Goal: Information Seeking & Learning: Find specific fact

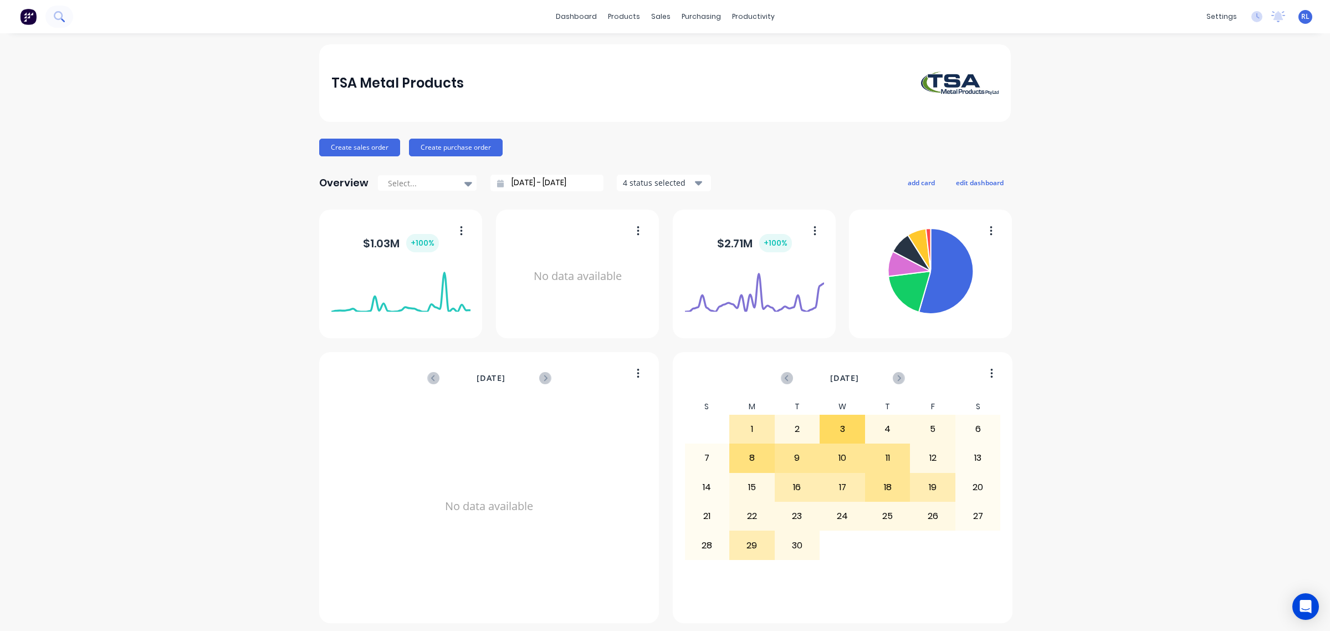
click at [62, 15] on icon at bounding box center [58, 15] width 9 height 9
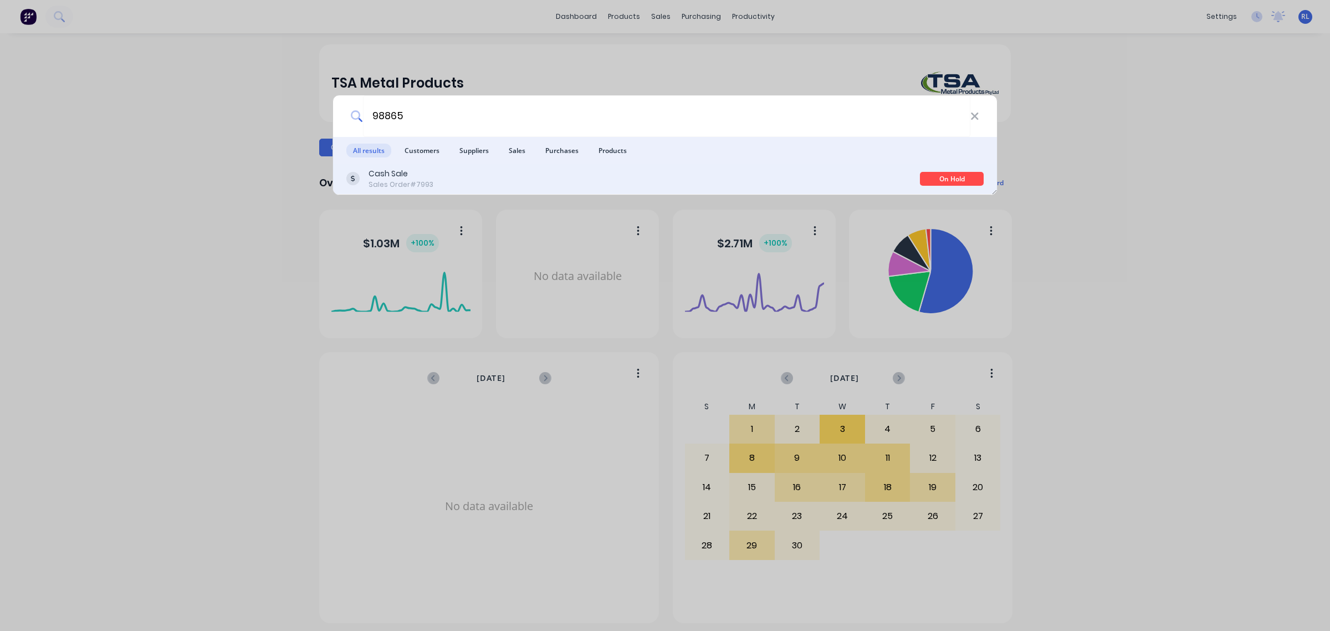
type input "98865"
click at [456, 179] on div "Cash Sale Sales Order #7993" at bounding box center [632, 179] width 573 height 22
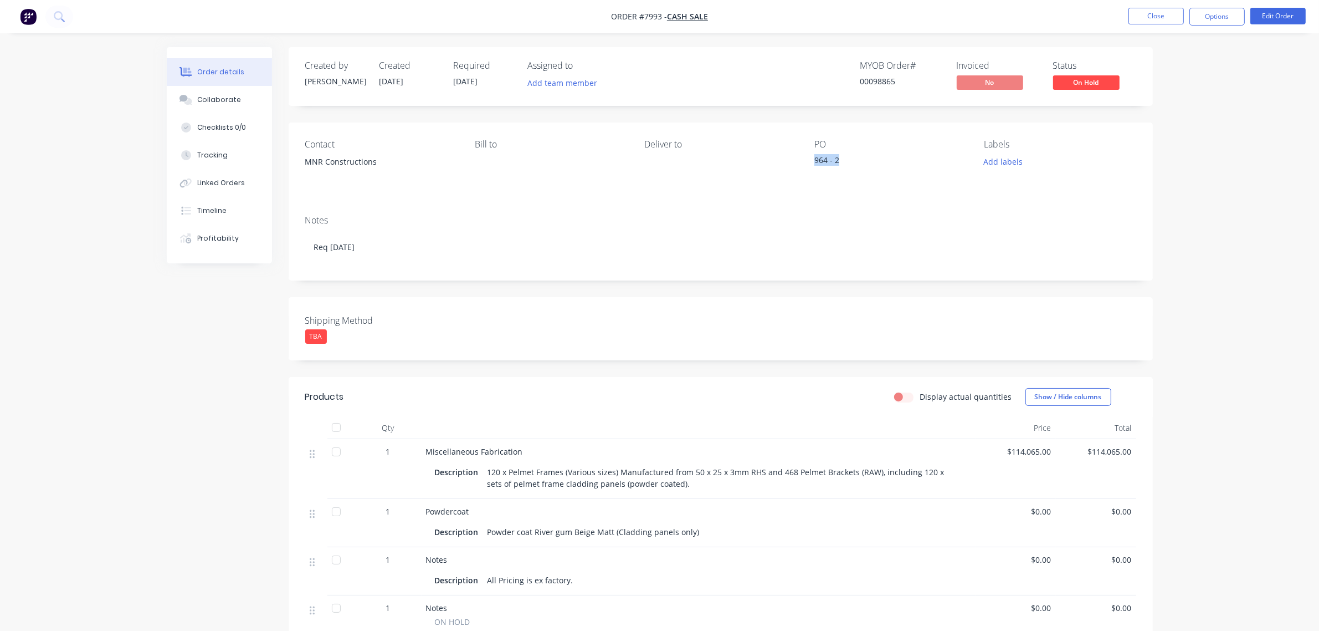
drag, startPoint x: 813, startPoint y: 157, endPoint x: 843, endPoint y: 161, distance: 30.2
click at [843, 161] on div "Contact MNR Constructions Bill to Deliver to PO 964 - 2 Labels Add labels" at bounding box center [721, 164] width 864 height 84
copy div "964 - 2"
drag, startPoint x: 873, startPoint y: 79, endPoint x: 916, endPoint y: 78, distance: 42.7
click at [916, 78] on div "00098865" at bounding box center [902, 81] width 83 height 12
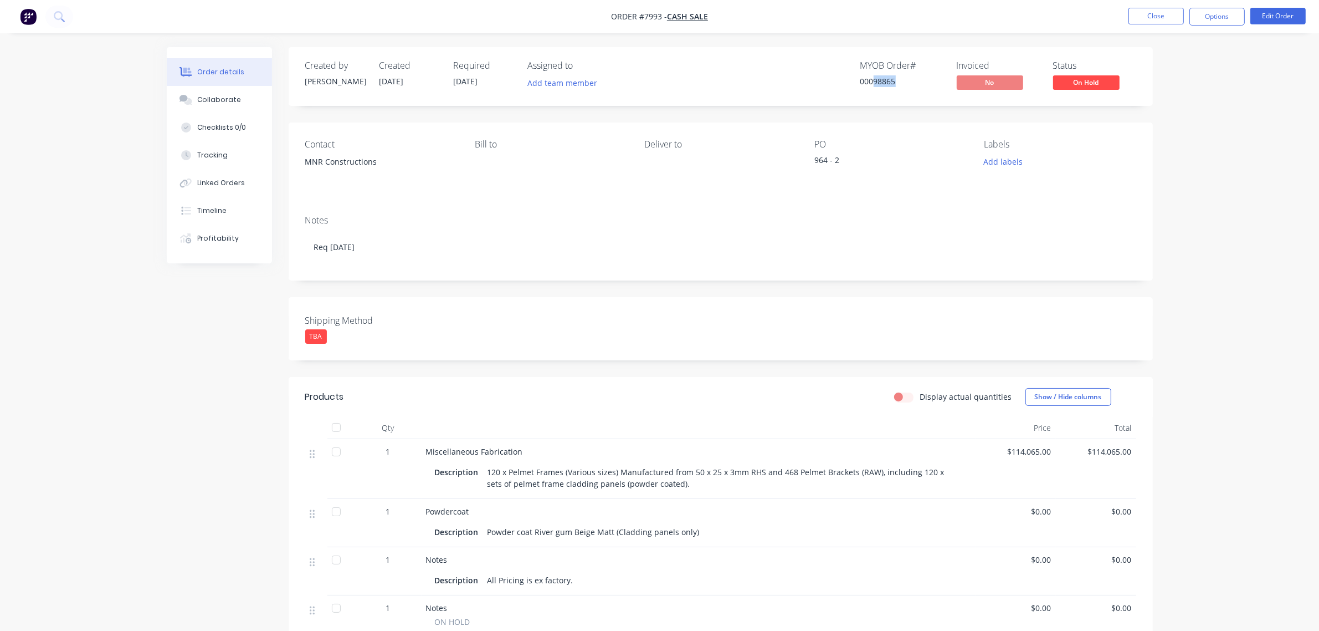
copy div "98865"
